Goal: Task Accomplishment & Management: Complete application form

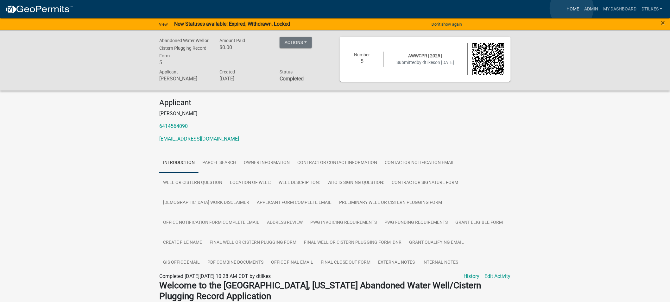
click at [572, 8] on link "Home" at bounding box center [573, 9] width 18 height 12
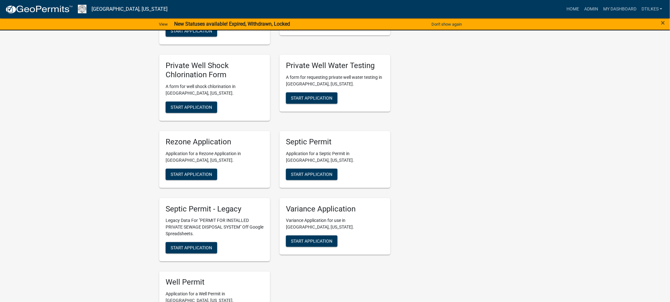
scroll to position [1161, 0]
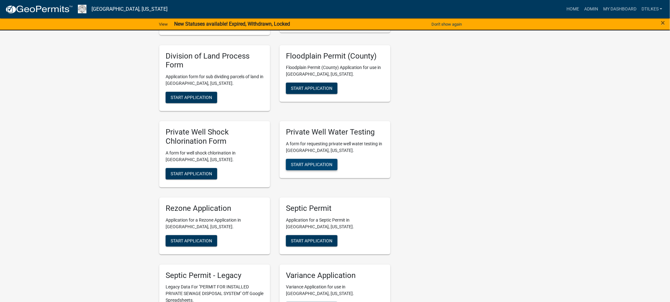
click at [308, 162] on span "Start Application" at bounding box center [311, 164] width 41 height 5
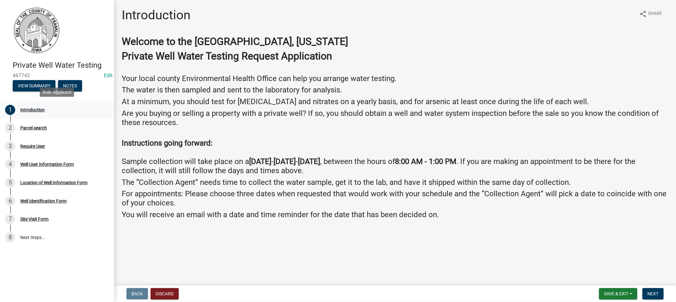
click at [35, 110] on div "Introduction" at bounding box center [32, 110] width 24 height 4
click at [649, 293] on span "Next" at bounding box center [652, 293] width 11 height 5
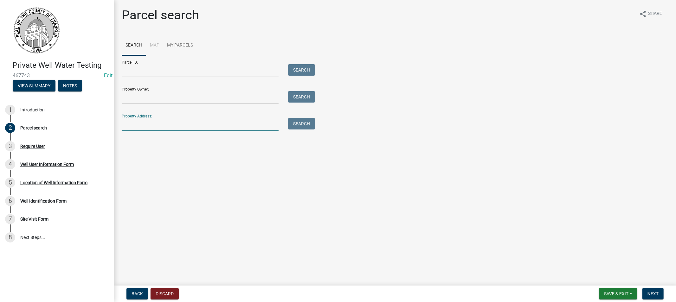
click at [150, 127] on input "Property Address:" at bounding box center [200, 124] width 157 height 13
type input "2428"
click at [292, 124] on button "Search" at bounding box center [301, 123] width 27 height 11
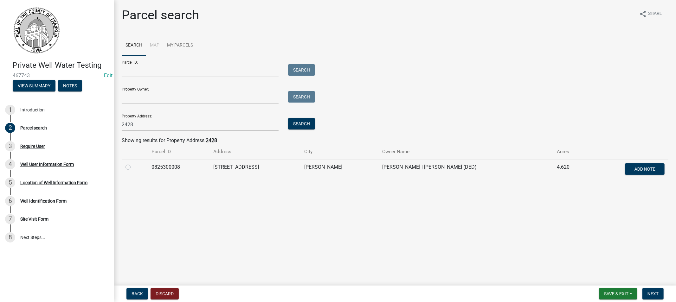
click at [125, 167] on td at bounding box center [135, 169] width 26 height 21
click at [133, 163] on label at bounding box center [133, 163] width 0 height 0
click at [133, 167] on input "radio" at bounding box center [135, 165] width 4 height 4
radio input "true"
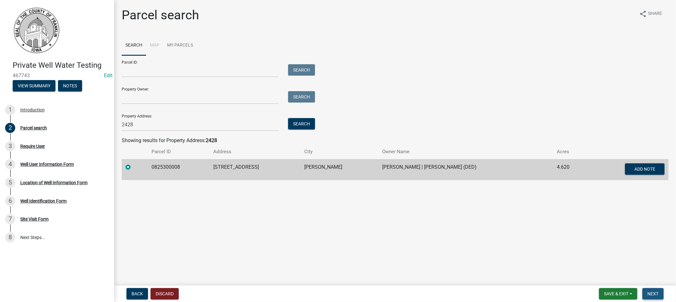
click at [653, 293] on span "Next" at bounding box center [652, 293] width 11 height 5
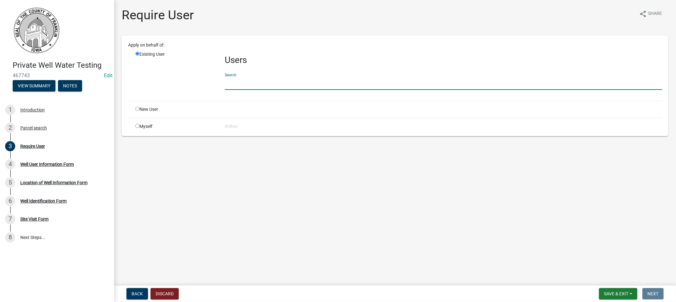
click at [258, 80] on input "text" at bounding box center [443, 83] width 437 height 13
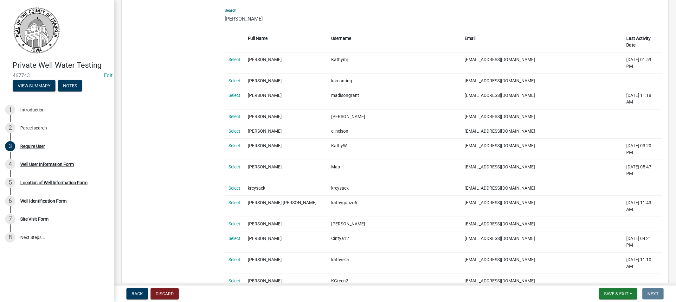
scroll to position [70, 0]
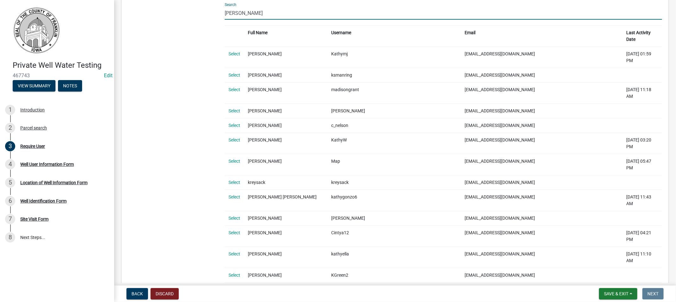
type input "[PERSON_NAME]"
click at [238, 287] on link "Select" at bounding box center [234, 289] width 12 height 5
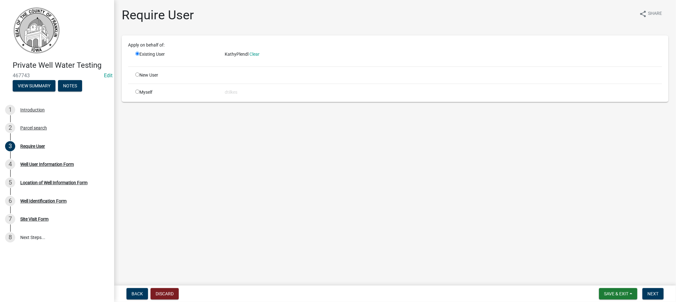
scroll to position [0, 0]
drag, startPoint x: 649, startPoint y: 294, endPoint x: 635, endPoint y: 291, distance: 13.5
click at [648, 294] on span "Next" at bounding box center [652, 293] width 11 height 5
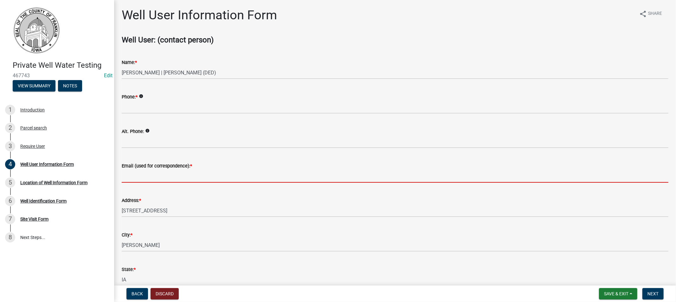
click at [172, 173] on input "Email (used for correspondence): *" at bounding box center [395, 176] width 546 height 13
type input "[PERSON_NAME][EMAIL_ADDRESS][DOMAIN_NAME]"
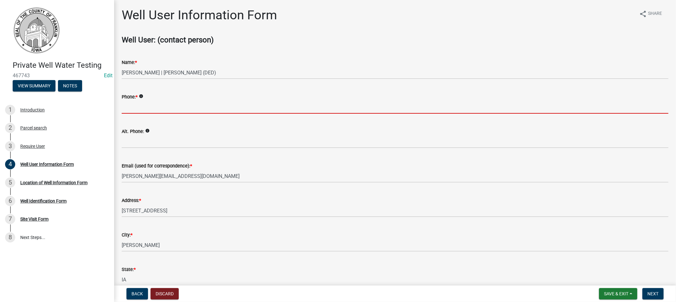
click at [139, 104] on input "Phone: *" at bounding box center [395, 107] width 546 height 13
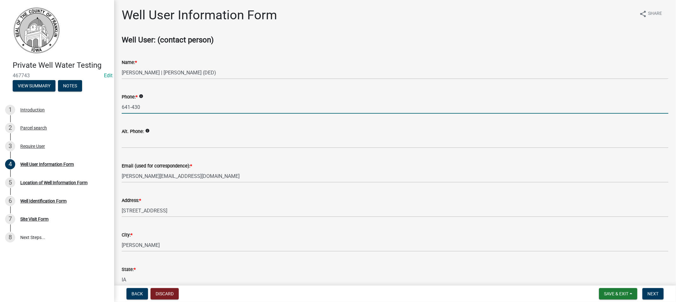
type input "[PHONE_NUMBER]"
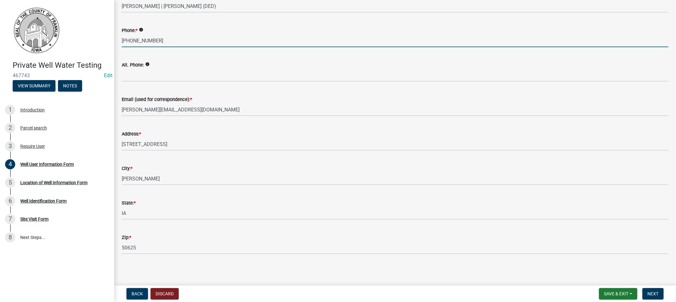
scroll to position [67, 0]
click at [648, 293] on span "Next" at bounding box center [652, 293] width 11 height 5
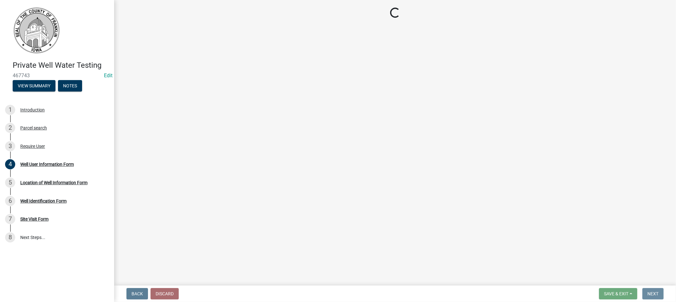
scroll to position [0, 0]
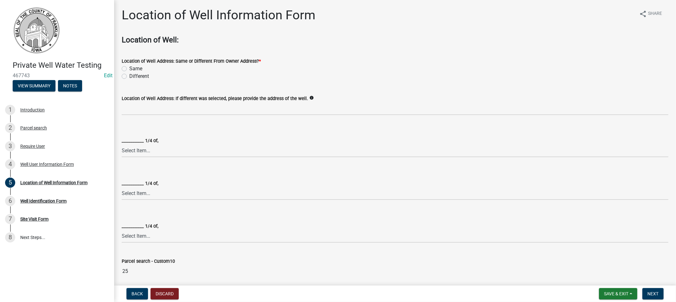
click at [129, 68] on label "Same" at bounding box center [135, 69] width 13 height 8
click at [129, 68] on input "Same" at bounding box center [131, 67] width 4 height 4
radio input "true"
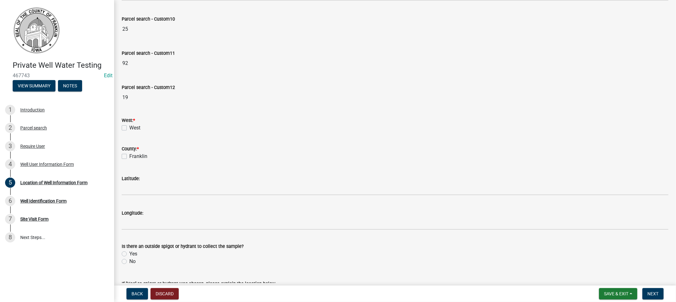
scroll to position [246, 0]
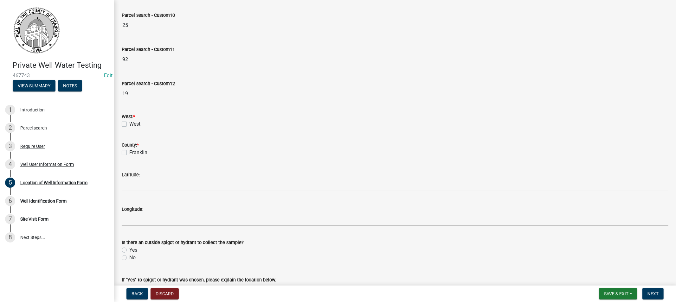
click at [129, 124] on label "West" at bounding box center [134, 124] width 11 height 8
click at [129, 124] on input "West" at bounding box center [131, 122] width 4 height 4
checkbox input "true"
click at [129, 153] on label "Franklin" at bounding box center [138, 153] width 18 height 8
click at [129, 153] on input "Franklin" at bounding box center [131, 151] width 4 height 4
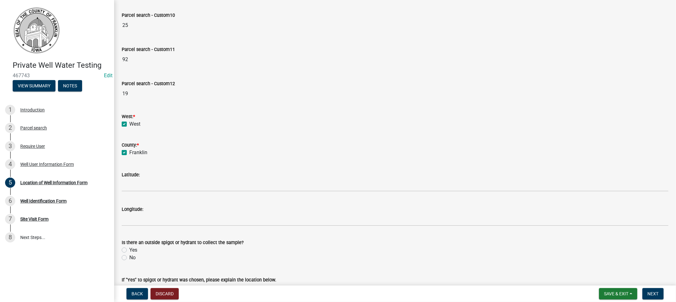
checkbox input "true"
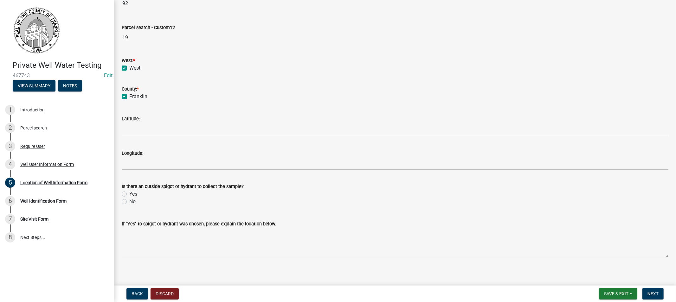
scroll to position [306, 0]
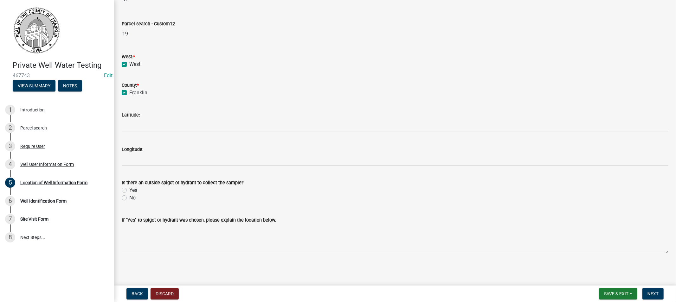
click at [129, 190] on label "Yes" at bounding box center [133, 191] width 8 height 8
click at [129, 190] on input "Yes" at bounding box center [131, 189] width 4 height 4
radio input "true"
click at [650, 294] on span "Next" at bounding box center [652, 293] width 11 height 5
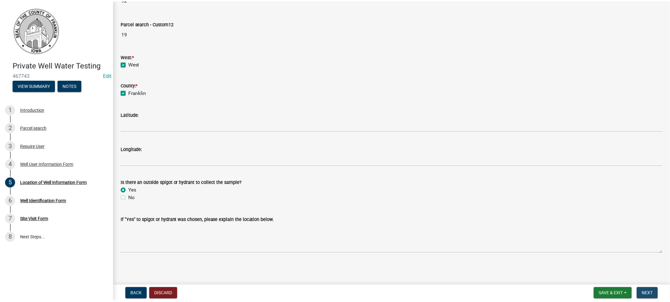
scroll to position [0, 0]
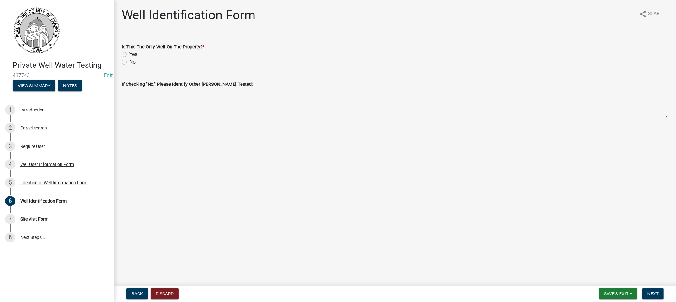
click at [129, 55] on label "Yes" at bounding box center [133, 55] width 8 height 8
click at [129, 55] on input "Yes" at bounding box center [131, 53] width 4 height 4
radio input "true"
drag, startPoint x: 649, startPoint y: 292, endPoint x: 622, endPoint y: 281, distance: 29.1
click at [649, 291] on span "Next" at bounding box center [652, 293] width 11 height 5
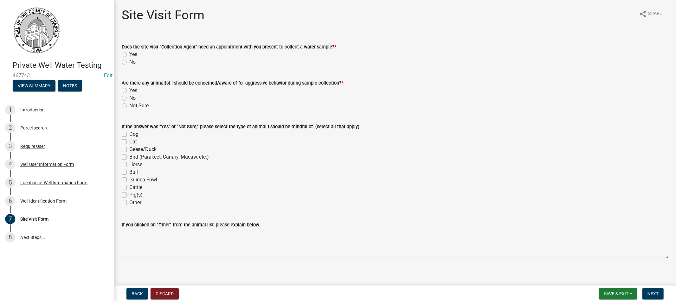
click at [129, 61] on label "No" at bounding box center [132, 62] width 6 height 8
click at [129, 61] on input "No" at bounding box center [131, 60] width 4 height 4
radio input "true"
click at [129, 105] on label "Not Sure" at bounding box center [138, 106] width 19 height 8
click at [129, 105] on input "Not Sure" at bounding box center [131, 104] width 4 height 4
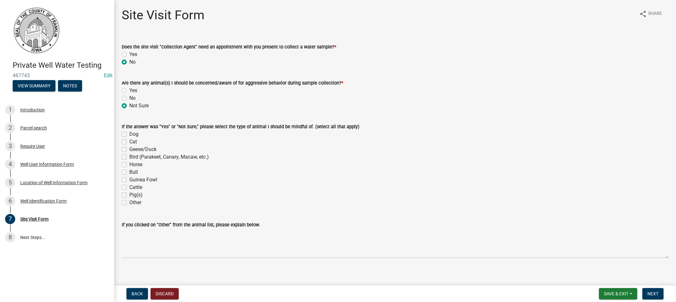
radio input "true"
click at [651, 293] on span "Next" at bounding box center [652, 293] width 11 height 5
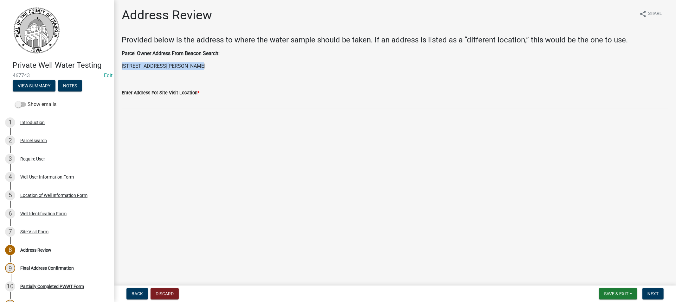
drag, startPoint x: 192, startPoint y: 65, endPoint x: 122, endPoint y: 69, distance: 70.1
click at [122, 69] on p "[STREET_ADDRESS][PERSON_NAME]" at bounding box center [395, 66] width 546 height 8
copy p "[STREET_ADDRESS][PERSON_NAME]"
click at [142, 93] on label "Enter Address For Site Visit Location *" at bounding box center [161, 93] width 78 height 4
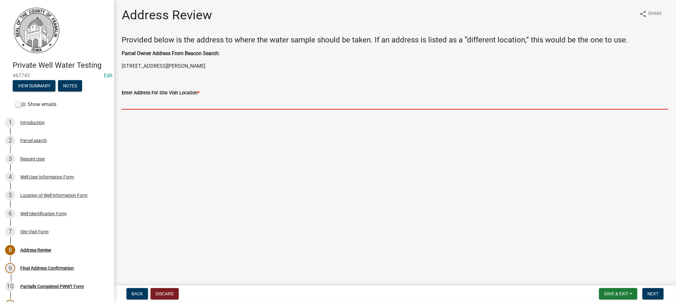
click at [144, 103] on input "Enter Address For Site Visit Location *" at bounding box center [395, 103] width 546 height 13
paste input "[STREET_ADDRESS][PERSON_NAME]"
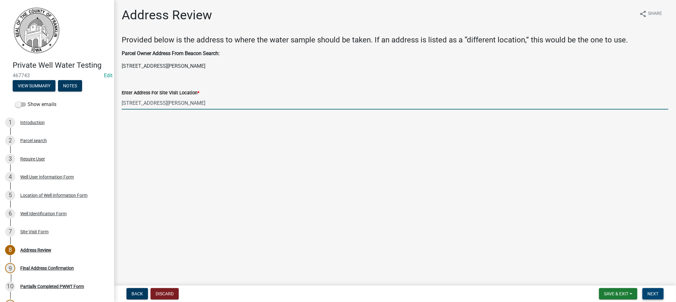
type input "[STREET_ADDRESS][PERSON_NAME]"
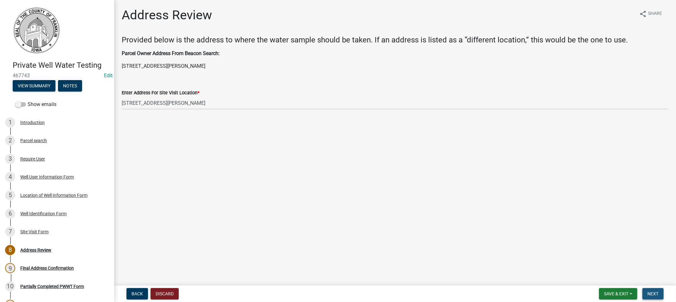
click at [647, 290] on button "Next" at bounding box center [652, 293] width 21 height 11
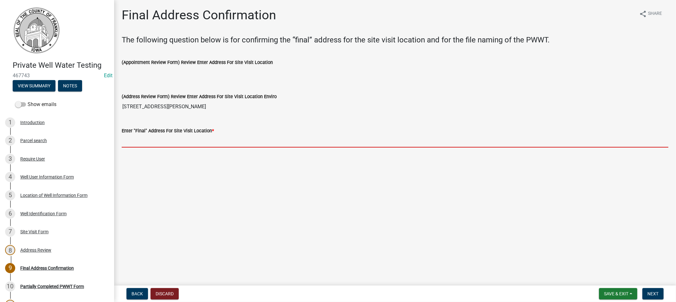
click at [178, 142] on input "Enter "Final" Address For Site Visit Location *" at bounding box center [395, 141] width 546 height 13
paste input "[STREET_ADDRESS][PERSON_NAME]"
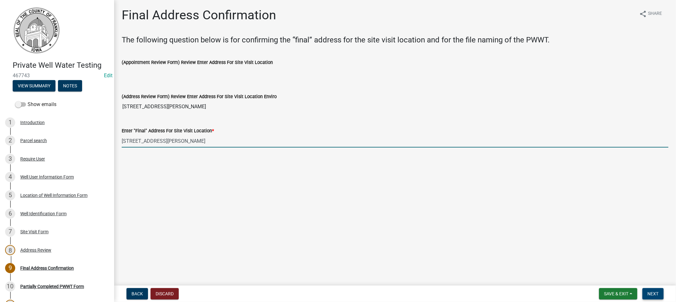
type input "[STREET_ADDRESS][PERSON_NAME]"
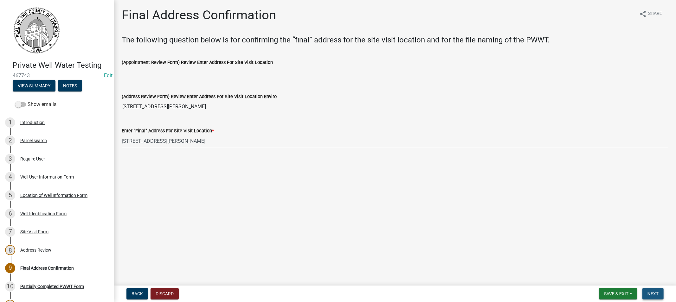
drag, startPoint x: 650, startPoint y: 296, endPoint x: 639, endPoint y: 292, distance: 11.7
click at [649, 296] on span "Next" at bounding box center [652, 293] width 11 height 5
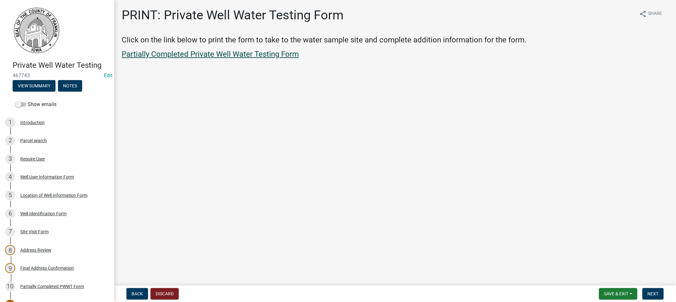
click at [223, 56] on link "Partially Completed Private Well Water Testing Form" at bounding box center [210, 54] width 177 height 9
click at [607, 289] on button "Save & Exit" at bounding box center [618, 293] width 38 height 11
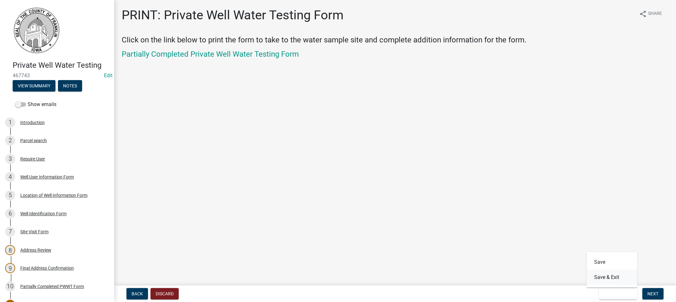
click at [600, 277] on button "Save & Exit" at bounding box center [611, 277] width 51 height 15
